Goal: Navigation & Orientation: Understand site structure

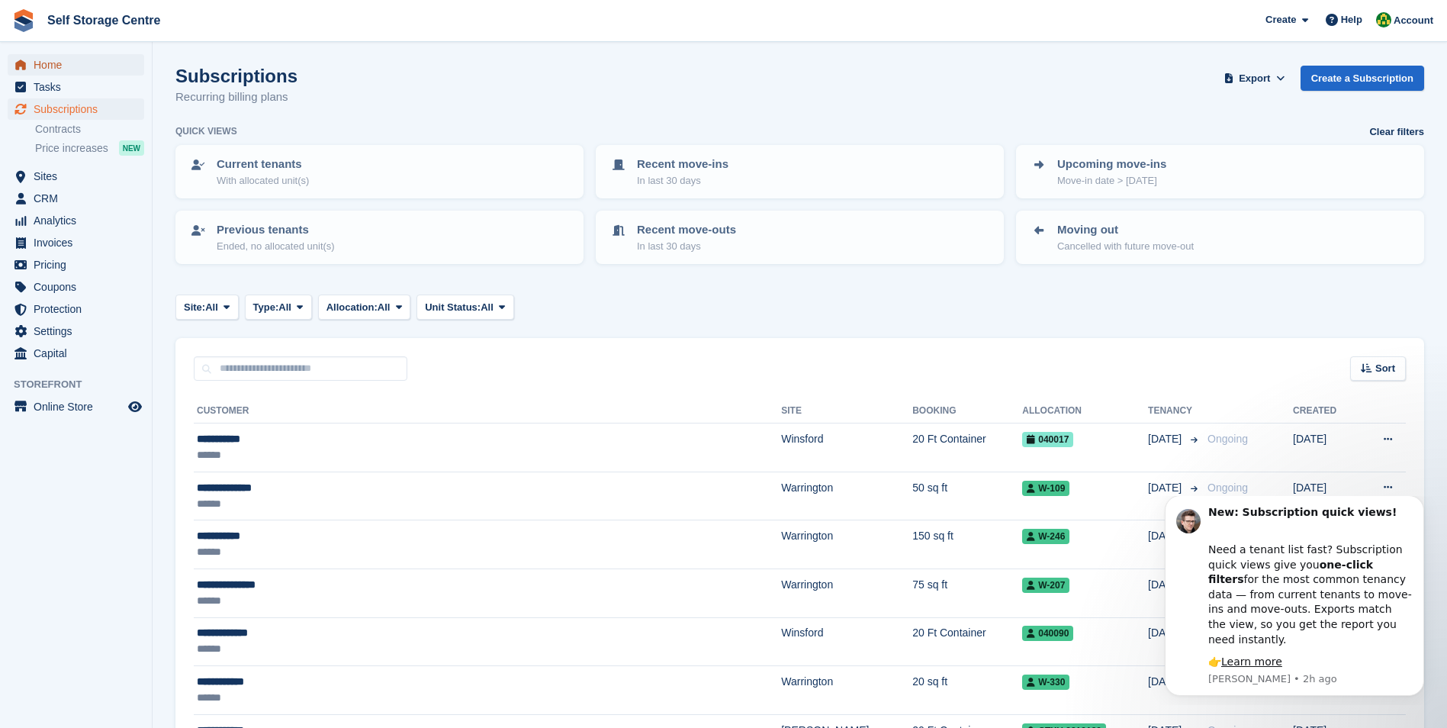
click at [72, 67] on span "Home" at bounding box center [80, 64] width 92 height 21
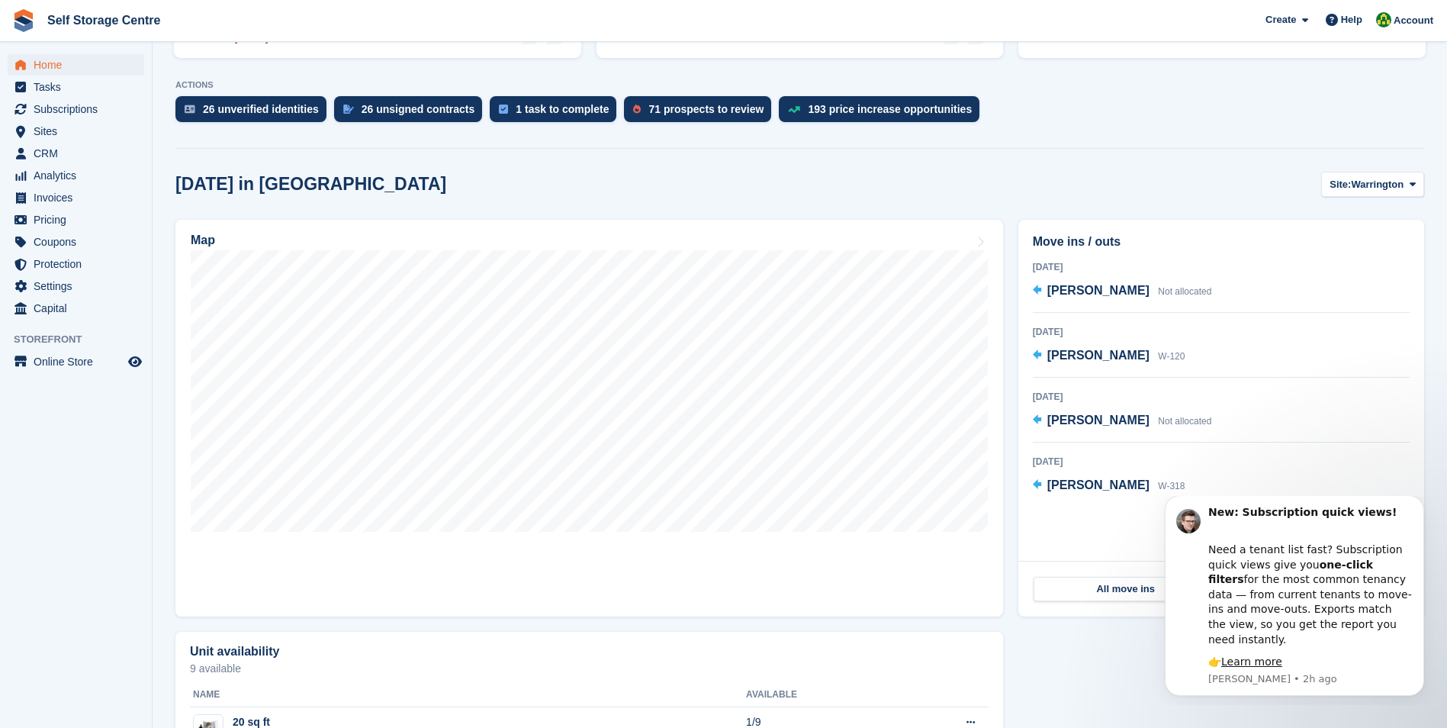
scroll to position [305, 0]
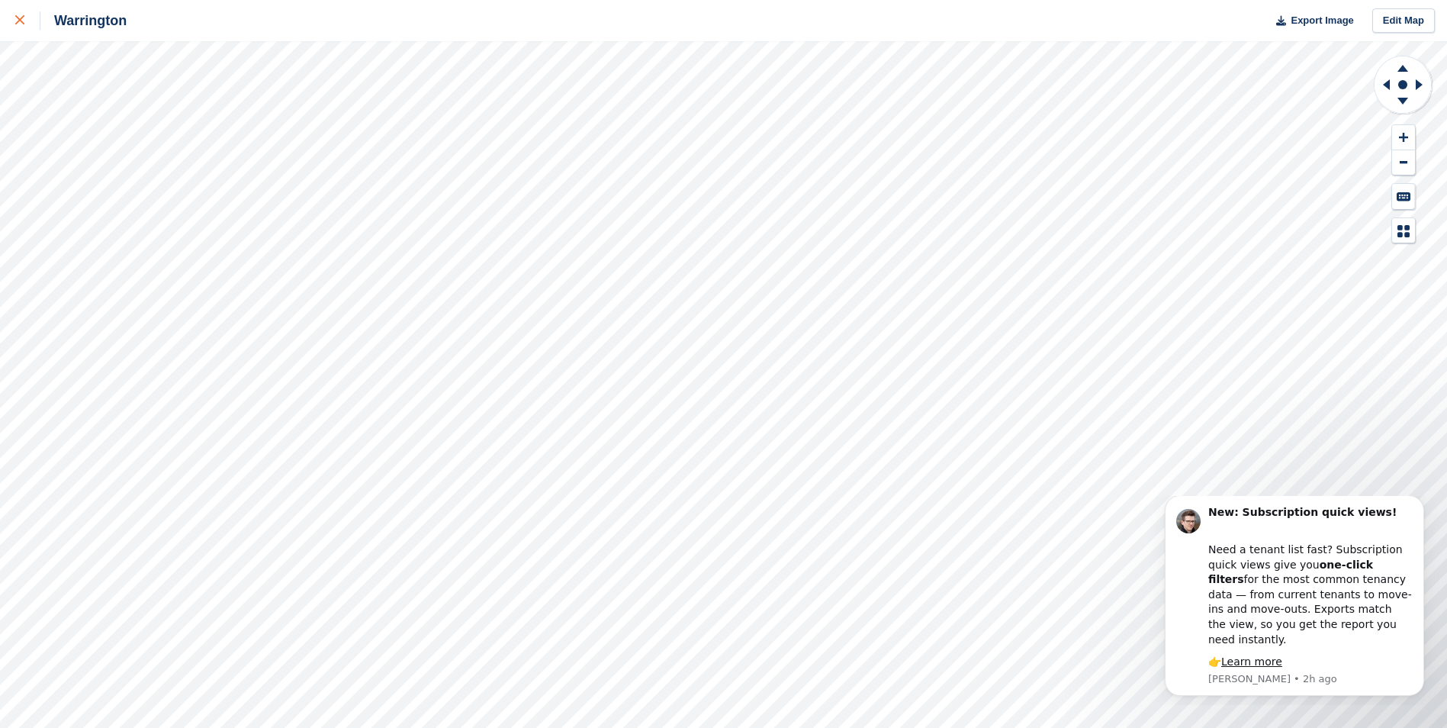
click at [22, 20] on icon at bounding box center [19, 19] width 9 height 9
click at [20, 20] on icon at bounding box center [19, 19] width 9 height 9
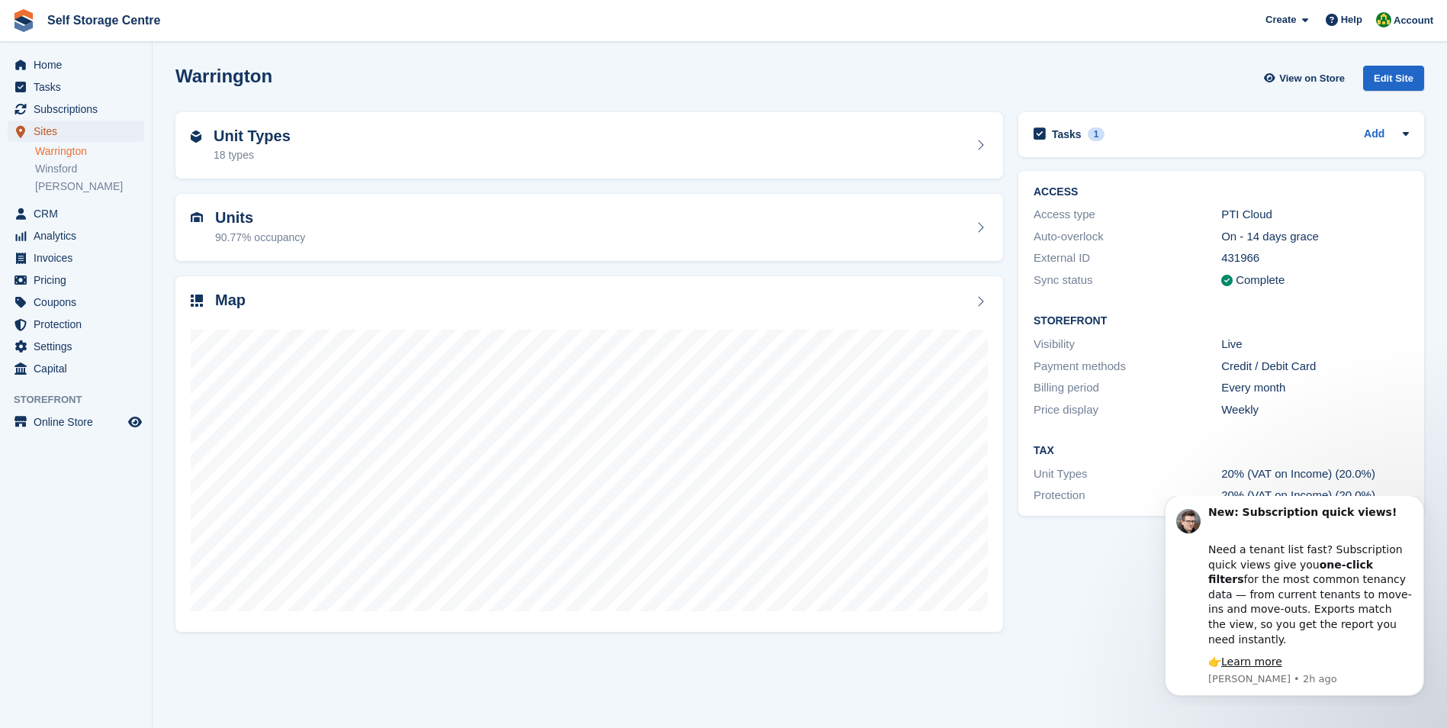
click at [47, 134] on span "Sites" at bounding box center [80, 131] width 92 height 21
